Goal: Task Accomplishment & Management: Use online tool/utility

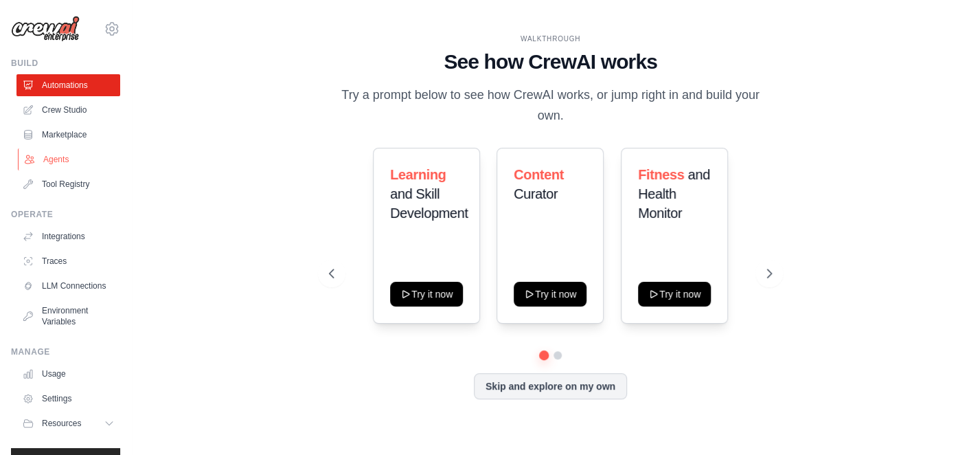
click at [48, 157] on link "Agents" at bounding box center [70, 159] width 104 height 22
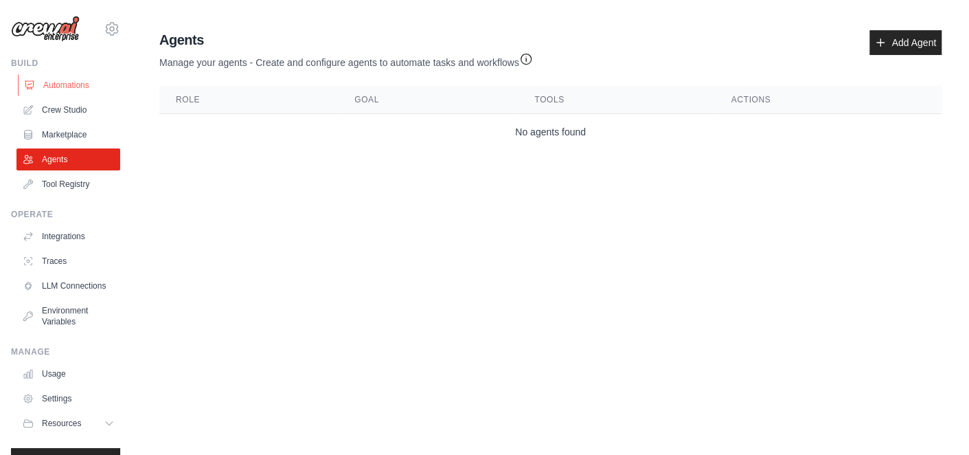
click at [54, 83] on link "Automations" at bounding box center [70, 85] width 104 height 22
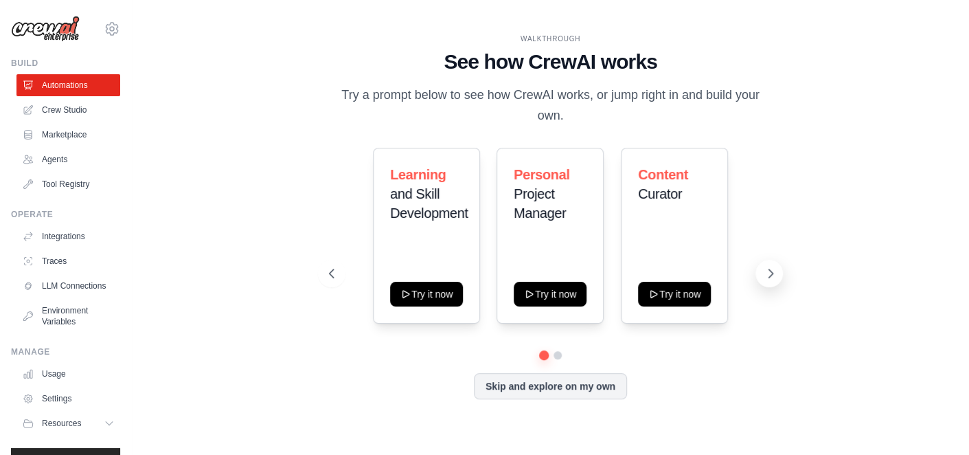
click at [778, 269] on button at bounding box center [769, 273] width 27 height 27
click at [579, 396] on button "Skip and explore on my own" at bounding box center [550, 385] width 153 height 26
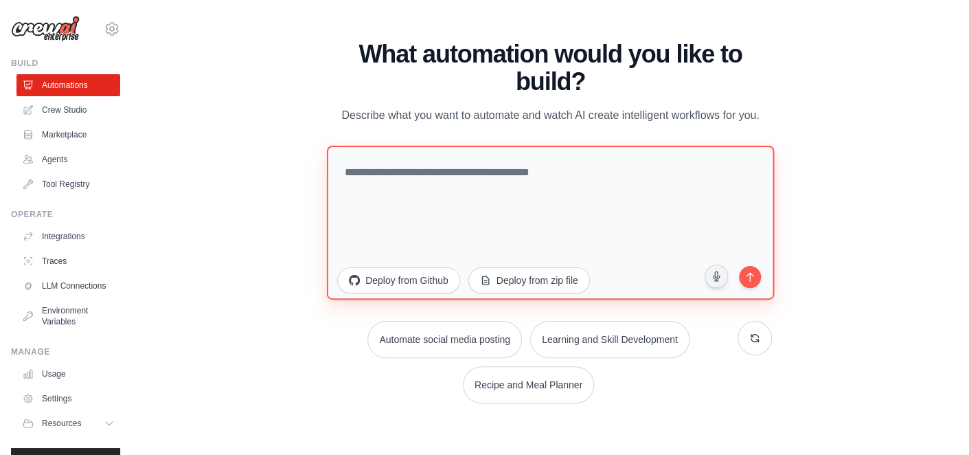
click at [597, 174] on textarea at bounding box center [550, 223] width 447 height 154
